Goal: Task Accomplishment & Management: Use online tool/utility

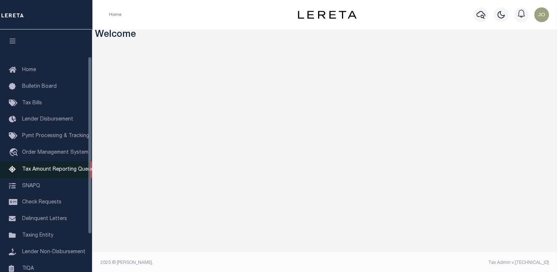
scroll to position [88, 0]
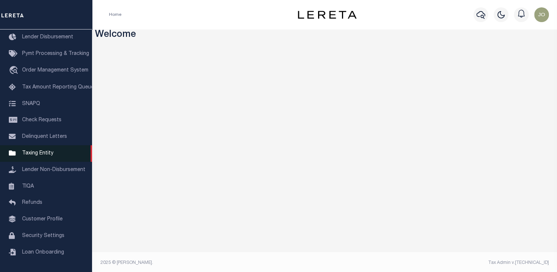
click at [49, 156] on link "Taxing Entity" at bounding box center [46, 153] width 92 height 17
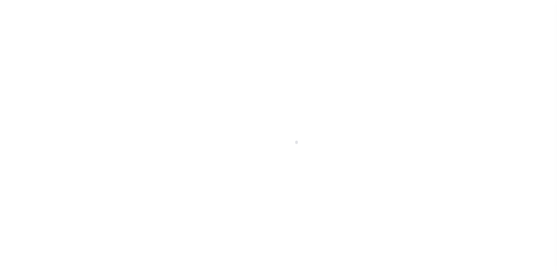
scroll to position [88, 0]
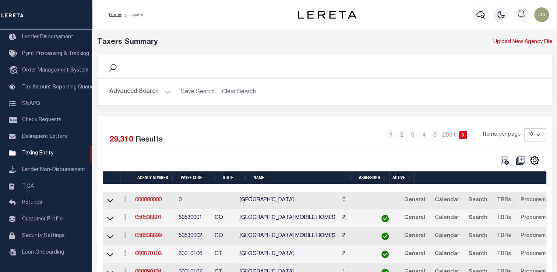
click at [134, 95] on button "Advanced Search" at bounding box center [139, 92] width 61 height 14
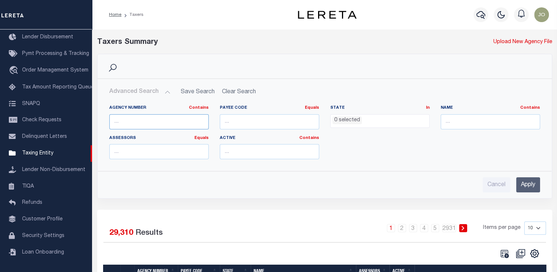
click at [169, 121] on input "text" at bounding box center [158, 121] width 99 height 15
paste input "040190000"
type input "040190000"
click at [529, 180] on input "Apply" at bounding box center [528, 184] width 24 height 15
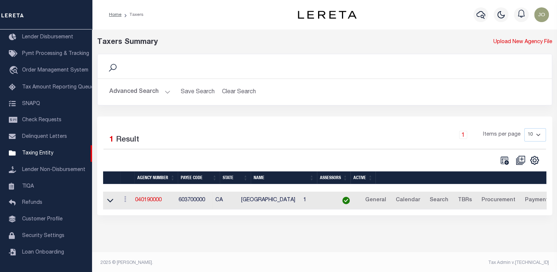
click at [162, 204] on td "040190000" at bounding box center [153, 200] width 43 height 18
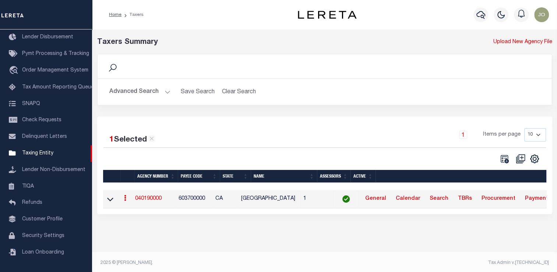
click at [160, 200] on link "040190000" at bounding box center [148, 198] width 27 height 5
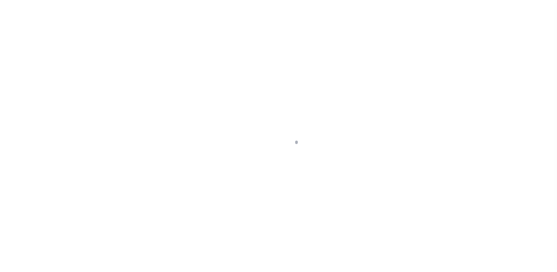
select select
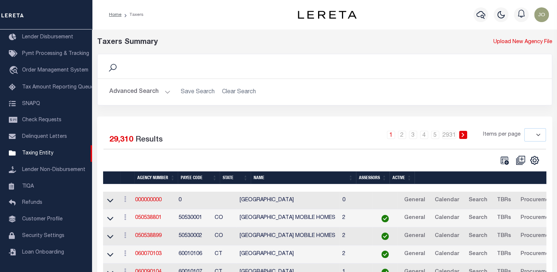
click at [131, 92] on button "Advanced Search" at bounding box center [139, 92] width 61 height 14
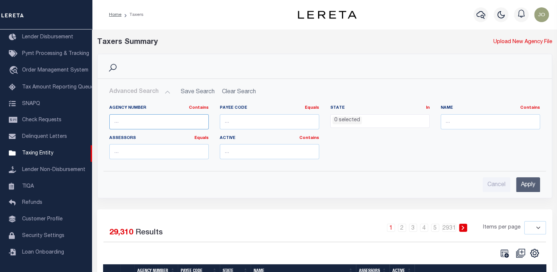
click at [147, 120] on input "text" at bounding box center [158, 121] width 99 height 15
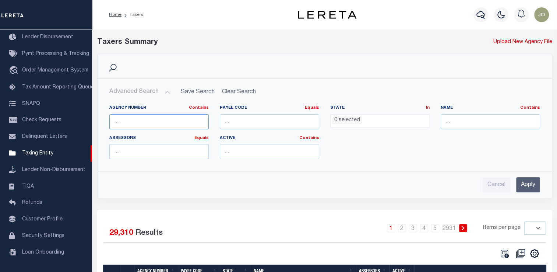
paste input "050300000"
type input "050300000"
click at [515, 178] on div "Cancel Apply" at bounding box center [324, 184] width 431 height 15
click at [521, 179] on input "Apply" at bounding box center [528, 184] width 24 height 15
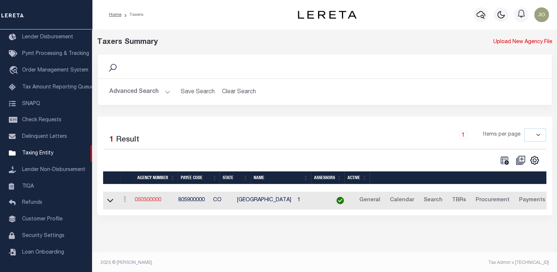
click at [156, 198] on link "050300000" at bounding box center [148, 199] width 27 height 5
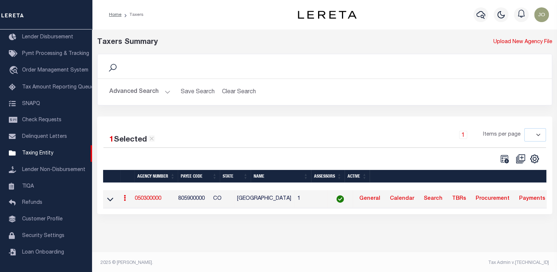
click at [150, 197] on link "050300000" at bounding box center [148, 198] width 27 height 5
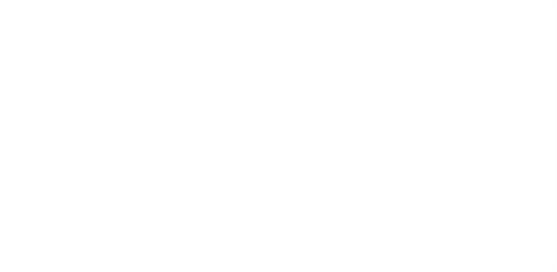
select select
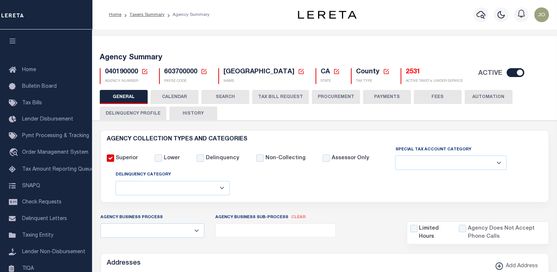
click at [171, 96] on button "CALENDAR" at bounding box center [175, 97] width 48 height 14
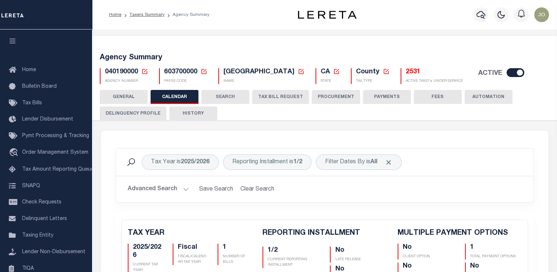
checkbox input "false"
type input "1"
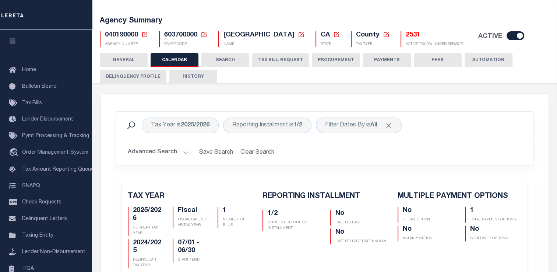
scroll to position [74, 0]
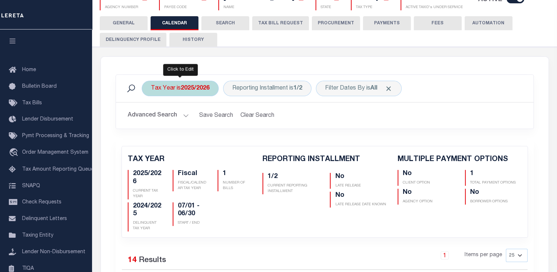
click at [171, 91] on div "Tax Year is 2025/2026" at bounding box center [180, 88] width 77 height 15
select select "2025/2026"
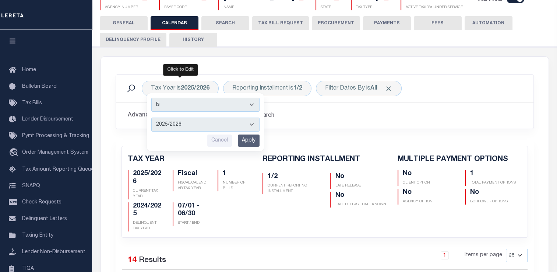
click at [225, 75] on div "Tax Year is 2025/2026 Is Contains 2026/2027 2025/2026 2024/2025 2023/2024 2022/…" at bounding box center [325, 88] width 418 height 27
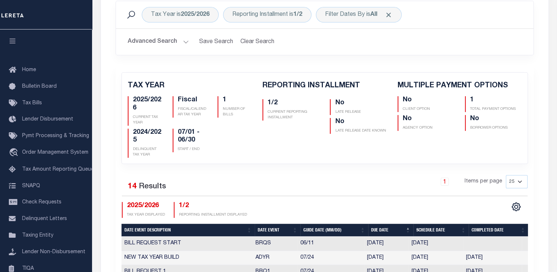
scroll to position [110, 0]
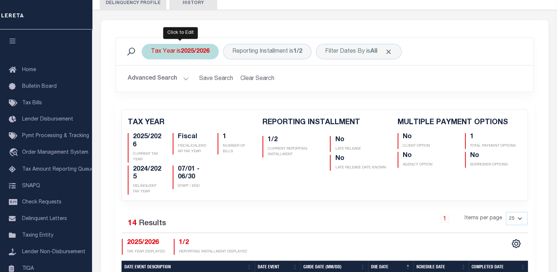
click at [187, 49] on b "2025/2026" at bounding box center [195, 52] width 29 height 6
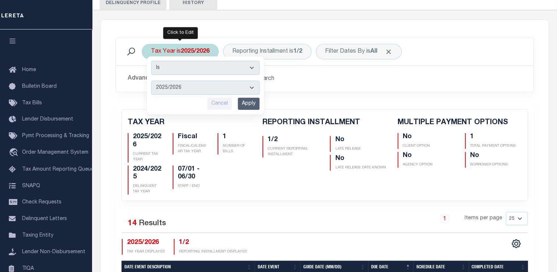
click at [173, 88] on select "2026/2027 2025/2026 2024/2025 2023/2024 2022/2023 2021/2022 2020/2021 2019/2020…" at bounding box center [205, 88] width 108 height 14
select select "2024/2025"
click at [151, 81] on select "2026/2027 2025/2026 2024/2025 2023/2024 2022/2023 2021/2022 2020/2021 2019/2020…" at bounding box center [205, 88] width 108 height 14
click at [240, 104] on input "Apply" at bounding box center [249, 104] width 22 height 12
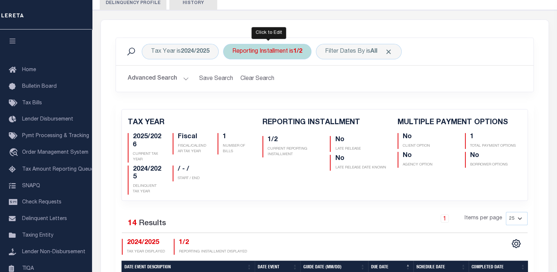
click at [268, 56] on div "Reporting Installment is 1/2" at bounding box center [267, 51] width 88 height 15
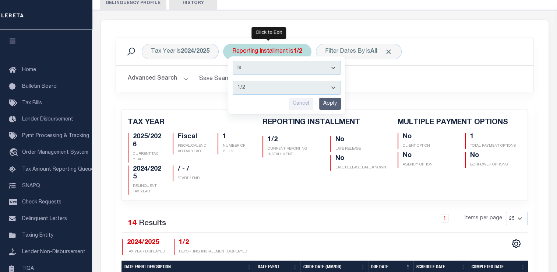
click at [264, 83] on select "1/2 2/2" at bounding box center [287, 88] width 108 height 14
select select "2/2"
click at [233, 81] on select "1/2 2/2" at bounding box center [287, 88] width 108 height 14
click at [323, 106] on input "Apply" at bounding box center [330, 104] width 22 height 12
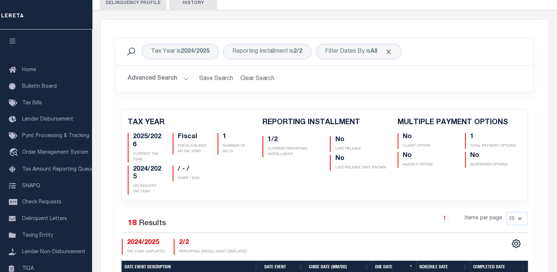
scroll to position [74, 0]
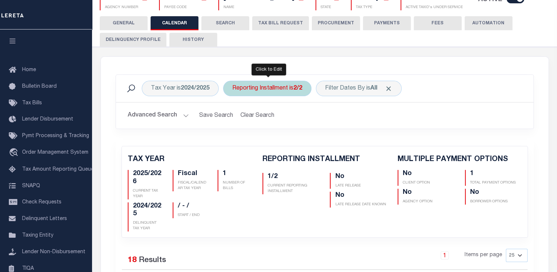
click at [255, 88] on div "Reporting Installment is 2/2" at bounding box center [267, 88] width 88 height 15
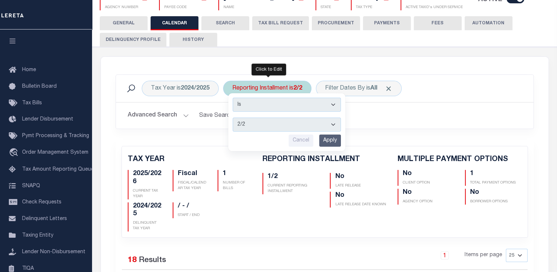
click at [243, 122] on select "1/2 2/2" at bounding box center [287, 124] width 108 height 14
select select "1/2"
click at [233, 117] on select "1/2 2/2" at bounding box center [287, 124] width 108 height 14
click at [321, 140] on input "Apply" at bounding box center [330, 140] width 22 height 12
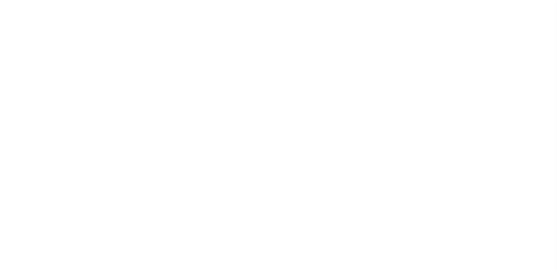
select select
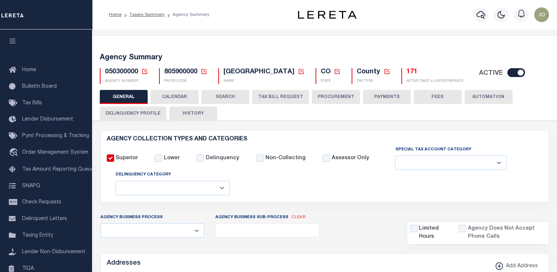
click at [160, 99] on button "CALENDAR" at bounding box center [175, 97] width 48 height 14
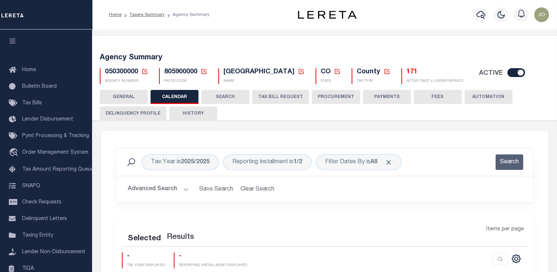
checkbox input "false"
type input "2"
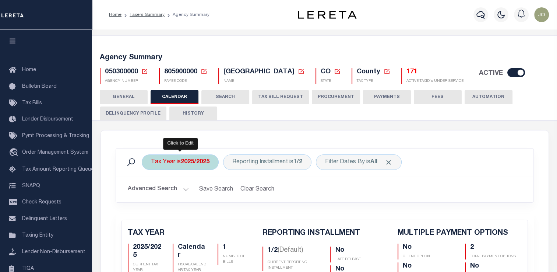
scroll to position [37, 0]
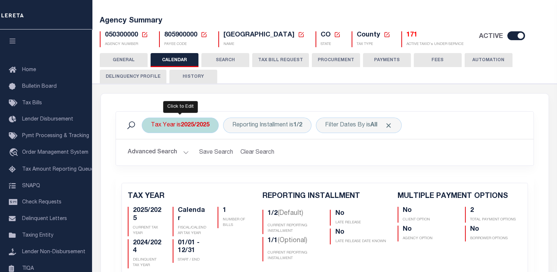
click at [189, 129] on div "Tax Year is 2025/2025" at bounding box center [180, 124] width 77 height 15
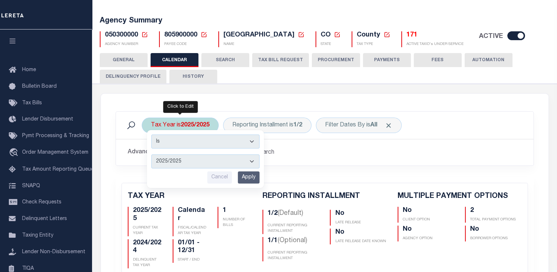
click at [172, 160] on select "2025/2025 2024/2024 2023/2023 2022/2022 2021/2021 2020/2020 2019/2019 2018/2018…" at bounding box center [205, 161] width 108 height 14
select select "2024/2024"
click at [151, 154] on select "2025/2025 2024/2024 2023/2023 2022/2022 2021/2021 2020/2020 2019/2019 2018/2018…" at bounding box center [205, 161] width 108 height 14
click at [243, 176] on input "Apply" at bounding box center [249, 177] width 22 height 12
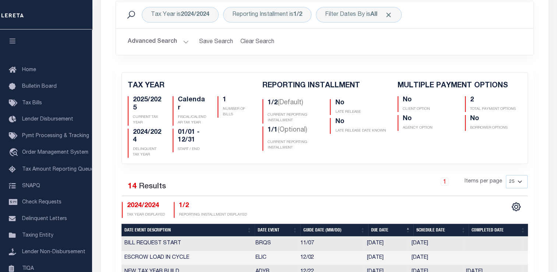
scroll to position [74, 0]
